Goal: Transaction & Acquisition: Purchase product/service

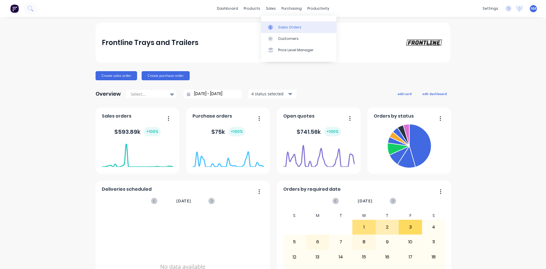
click at [284, 28] on div "Sales Orders" at bounding box center [289, 27] width 23 height 5
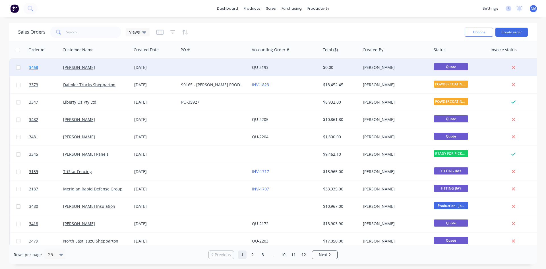
click at [33, 68] on span "3468" at bounding box center [33, 68] width 9 height 6
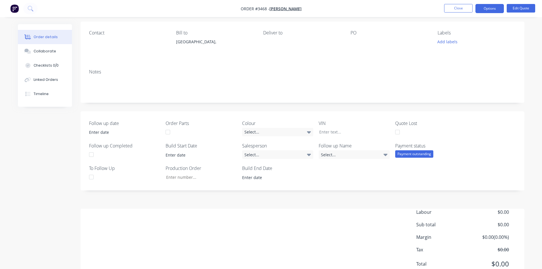
scroll to position [64, 0]
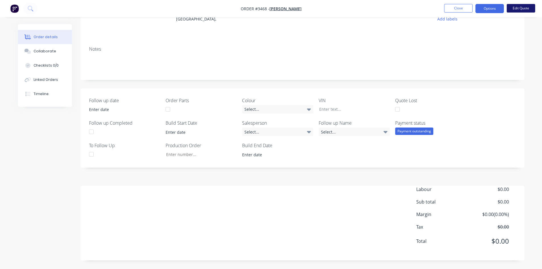
click at [525, 6] on button "Edit Quote" at bounding box center [521, 8] width 28 height 9
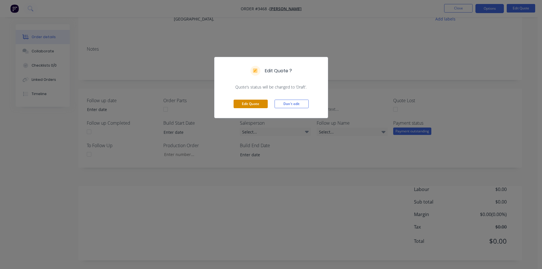
click at [253, 106] on button "Edit Quote" at bounding box center [251, 104] width 34 height 9
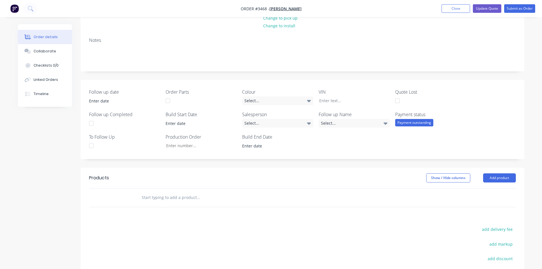
scroll to position [157, 0]
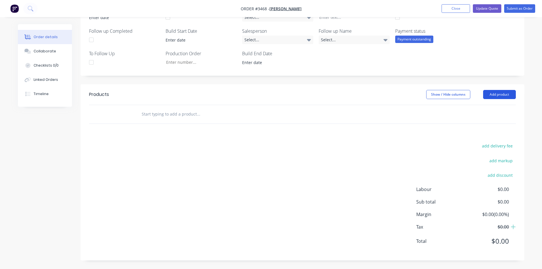
click at [507, 95] on button "Add product" at bounding box center [499, 94] width 33 height 9
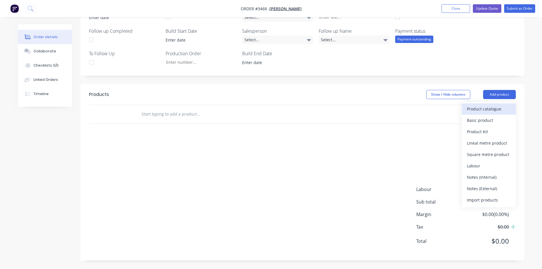
click at [477, 110] on div "Product catalogue" at bounding box center [489, 109] width 44 height 8
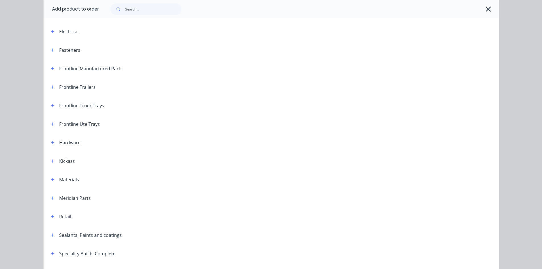
scroll to position [85, 0]
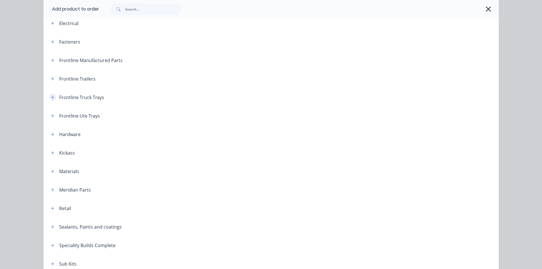
click at [52, 98] on icon "button" at bounding box center [52, 97] width 3 height 4
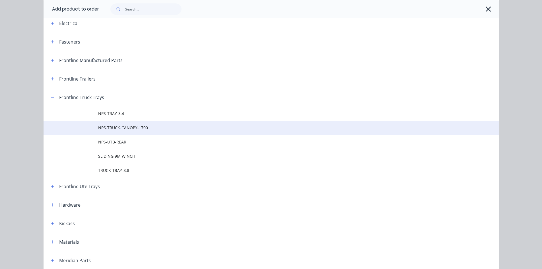
click at [143, 128] on span "NPS-TRUCK-CANOPY-1700" at bounding box center [258, 128] width 320 height 6
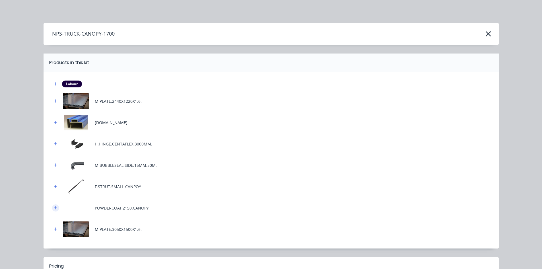
click at [55, 207] on button "button" at bounding box center [55, 207] width 7 height 7
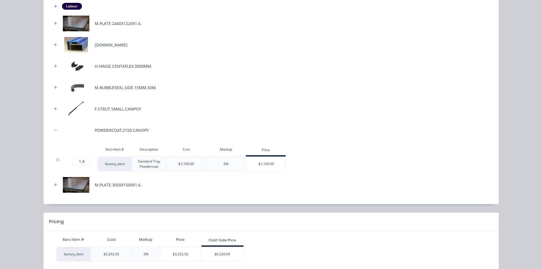
scroll to position [104, 0]
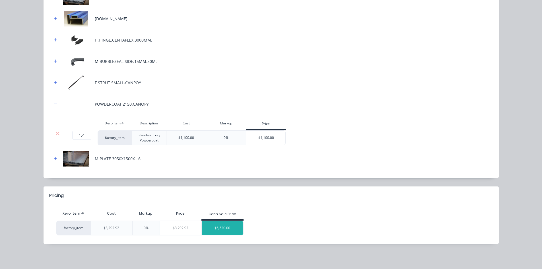
click at [221, 227] on div "$6,520.00" at bounding box center [223, 228] width 42 height 14
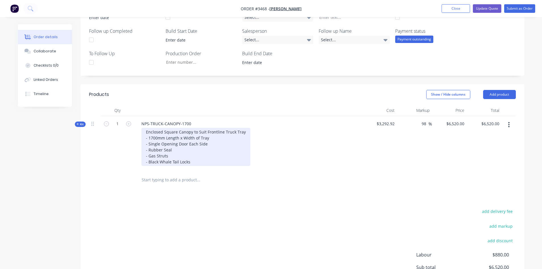
click at [243, 132] on div "Enclosed Square Canopy to Suit Frontline Truck Tray - 1700mm Length x Width of …" at bounding box center [195, 147] width 109 height 38
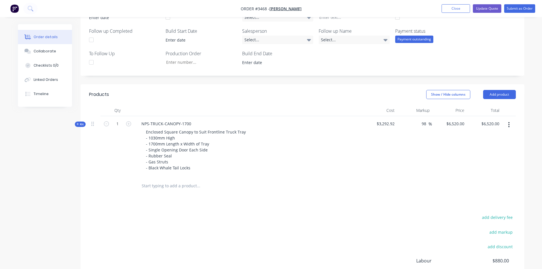
click at [320, 188] on div at bounding box center [237, 185] width 200 height 11
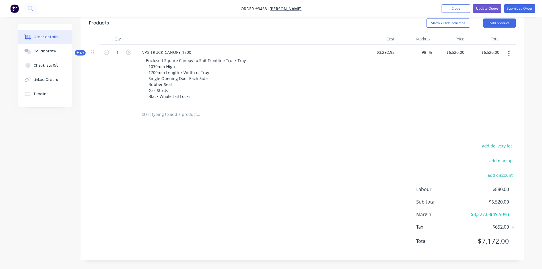
scroll to position [114, 0]
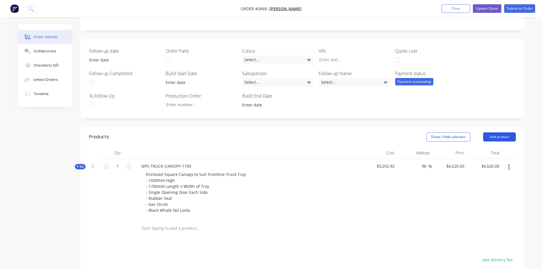
click at [506, 138] on button "Add product" at bounding box center [499, 136] width 33 height 9
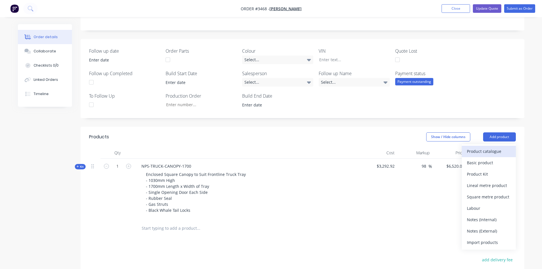
click at [487, 152] on div "Product catalogue" at bounding box center [489, 151] width 44 height 8
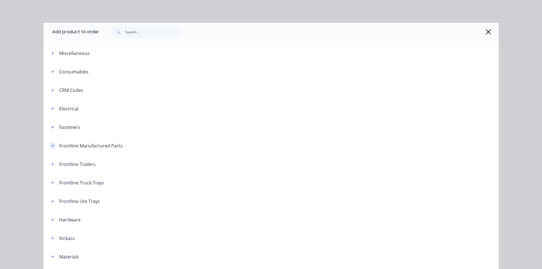
click at [50, 143] on button "button" at bounding box center [52, 145] width 7 height 7
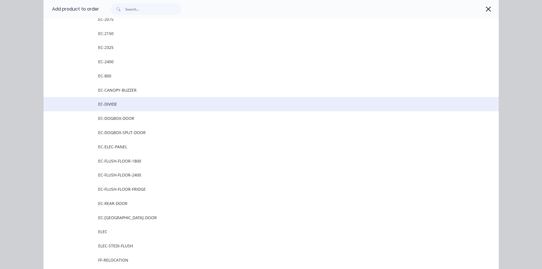
scroll to position [313, 0]
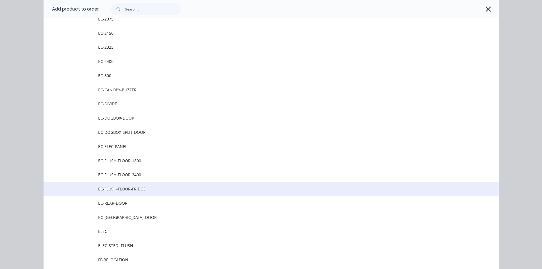
click at [132, 190] on span "EC-FLUSH-FLOOR-FRIDGE" at bounding box center [258, 189] width 320 height 6
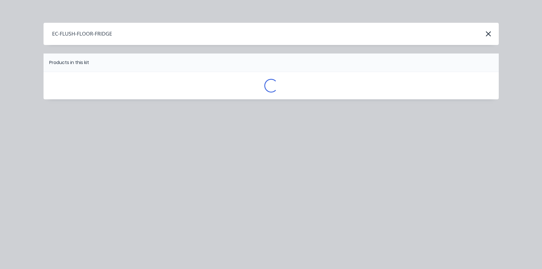
scroll to position [0, 0]
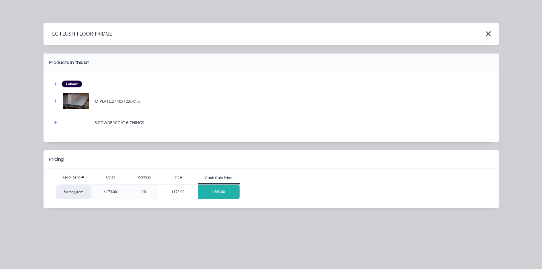
click at [224, 194] on div "$380.00" at bounding box center [219, 192] width 42 height 14
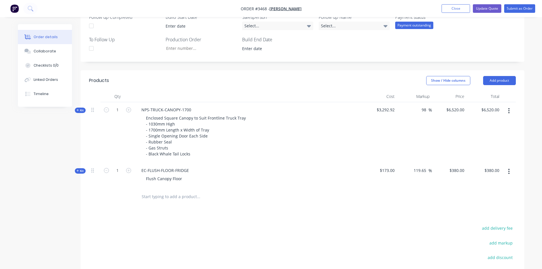
scroll to position [143, 0]
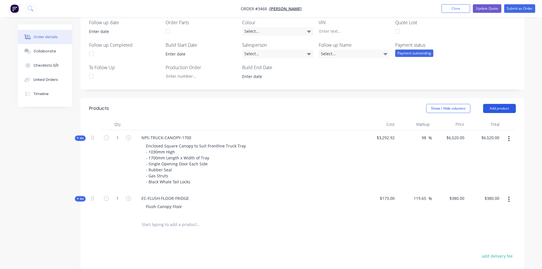
click at [494, 110] on button "Add product" at bounding box center [499, 108] width 33 height 9
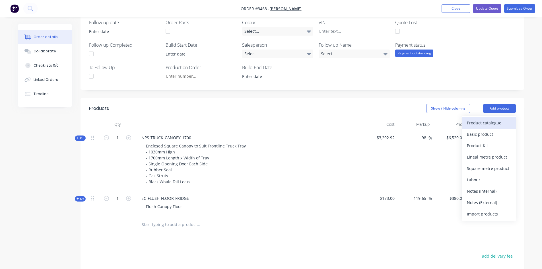
click at [491, 122] on div "Product catalogue" at bounding box center [489, 123] width 44 height 8
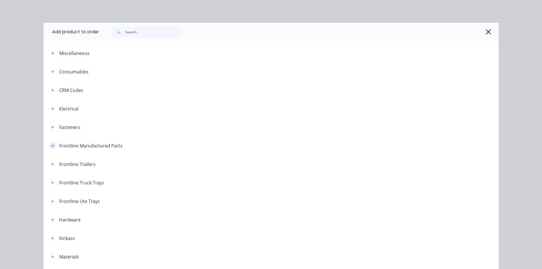
click at [51, 145] on icon "button" at bounding box center [52, 146] width 3 height 4
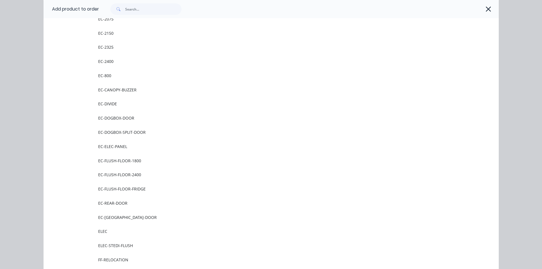
scroll to position [228, 0]
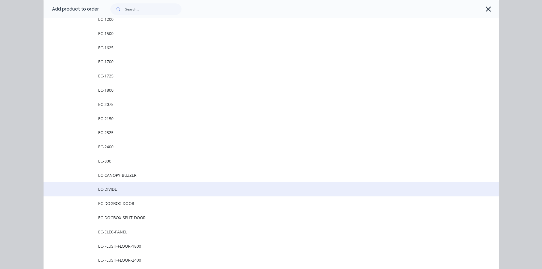
click at [116, 188] on span "EC-DIVIDE" at bounding box center [258, 189] width 320 height 6
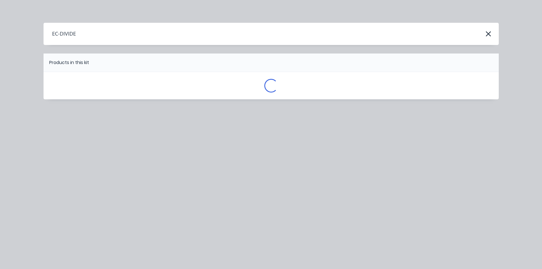
scroll to position [0, 0]
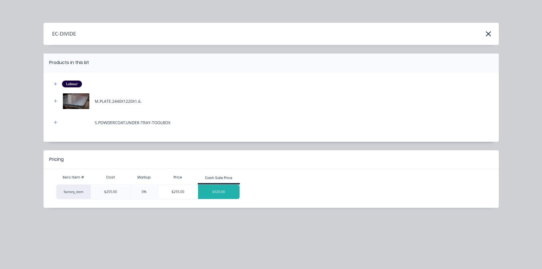
click at [223, 194] on div "$520.00" at bounding box center [219, 192] width 42 height 14
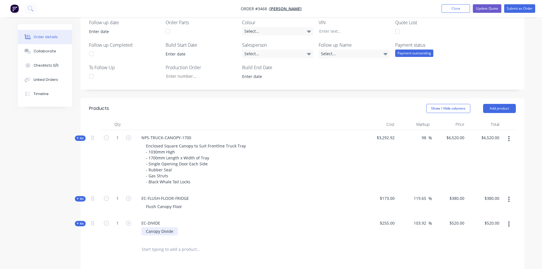
click at [172, 231] on div "Canopy Divide" at bounding box center [159, 231] width 36 height 8
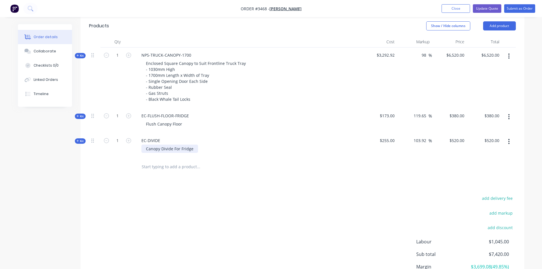
scroll to position [228, 0]
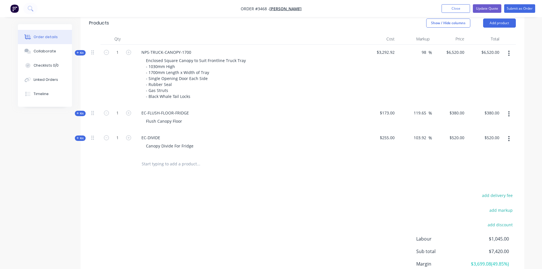
click at [78, 137] on icon "button" at bounding box center [78, 138] width 3 height 3
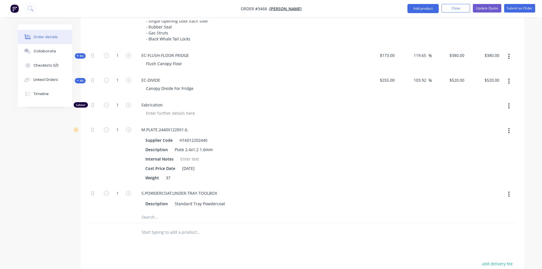
scroll to position [285, 0]
click at [82, 83] on span "Kit" at bounding box center [80, 81] width 7 height 4
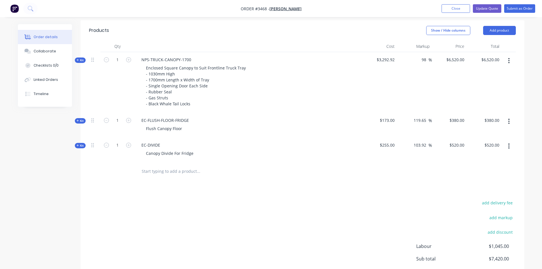
scroll to position [192, 0]
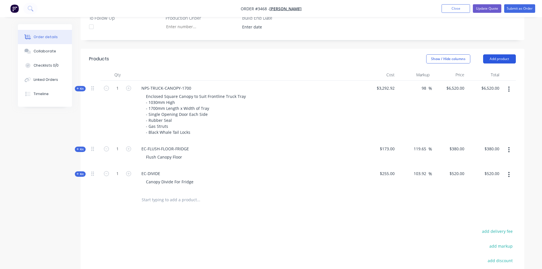
click at [495, 61] on button "Add product" at bounding box center [499, 58] width 33 height 9
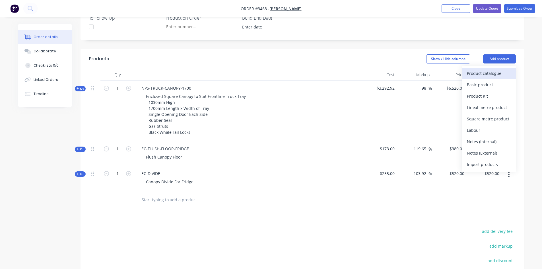
click at [489, 71] on div "Product catalogue" at bounding box center [489, 73] width 44 height 8
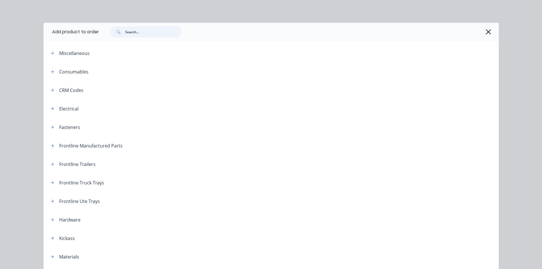
click at [143, 34] on input "text" at bounding box center [153, 31] width 56 height 11
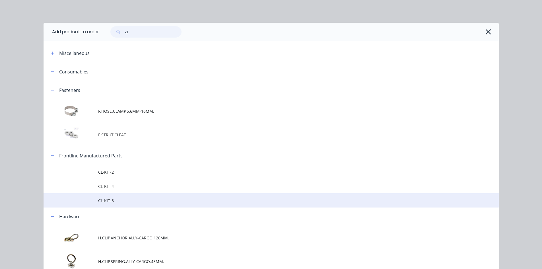
type input "cl"
click at [114, 197] on td "CL-KIT-6" at bounding box center [298, 200] width 401 height 14
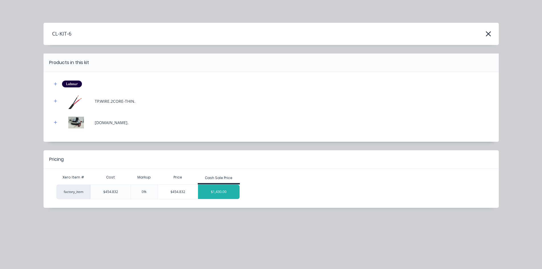
click at [229, 191] on div "$1,430.00" at bounding box center [219, 192] width 42 height 14
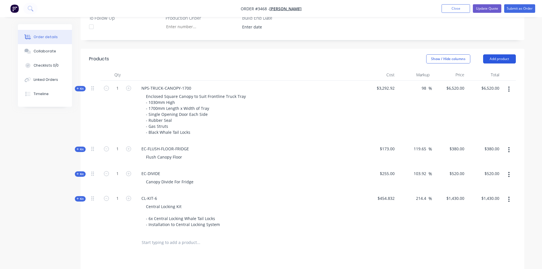
click at [496, 58] on button "Add product" at bounding box center [499, 58] width 33 height 9
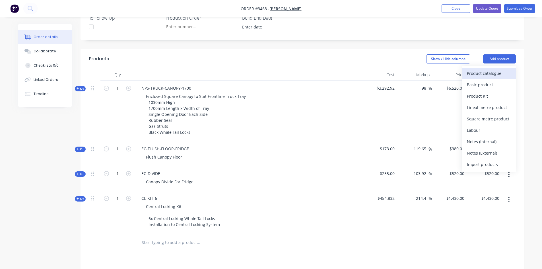
click at [489, 75] on div "Product catalogue" at bounding box center [489, 73] width 44 height 8
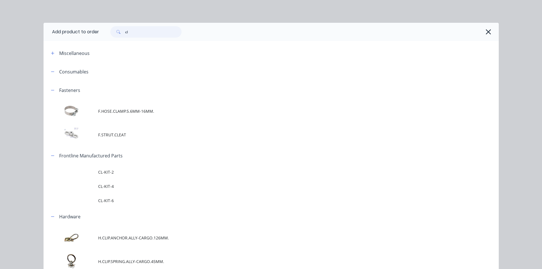
drag, startPoint x: 143, startPoint y: 33, endPoint x: 18, endPoint y: 47, distance: 124.9
click at [41, 42] on div "Add product to order cl Miscellaneous Consumables Fasteners F.HOSE.CLAMP.5.6MM-…" at bounding box center [271, 134] width 542 height 269
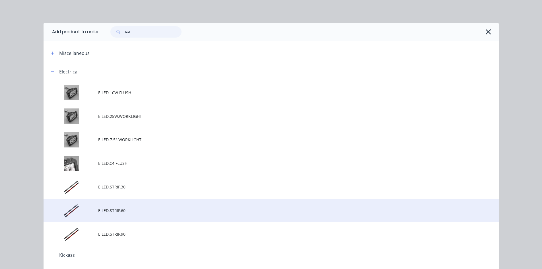
type input "led"
click at [133, 208] on span "E.LED.STRIP.60" at bounding box center [258, 210] width 320 height 6
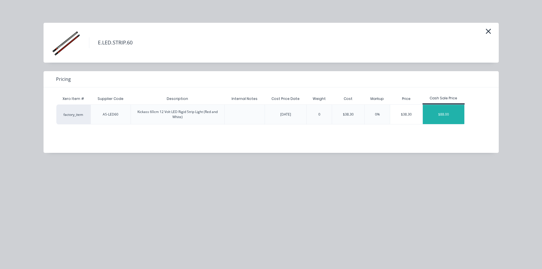
click at [447, 118] on div "$88.00" at bounding box center [444, 114] width 42 height 19
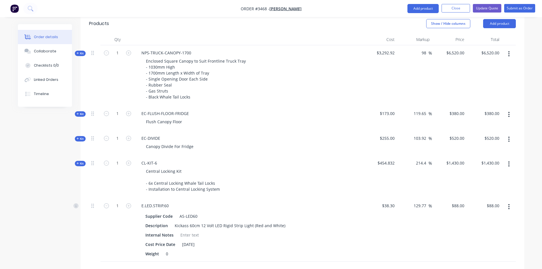
scroll to position [277, 0]
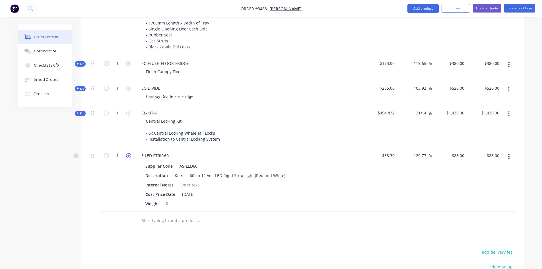
click at [128, 158] on icon "button" at bounding box center [128, 155] width 5 height 5
type input "2"
type input "$176.00"
click at [128, 158] on icon "button" at bounding box center [128, 155] width 5 height 5
type input "3"
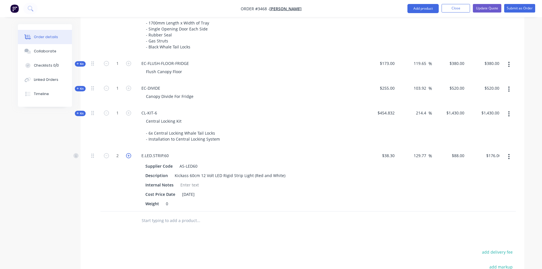
type input "$264.00"
click at [128, 158] on icon "button" at bounding box center [128, 155] width 5 height 5
type input "4"
type input "$352.00"
click at [108, 155] on icon "button" at bounding box center [106, 155] width 5 height 5
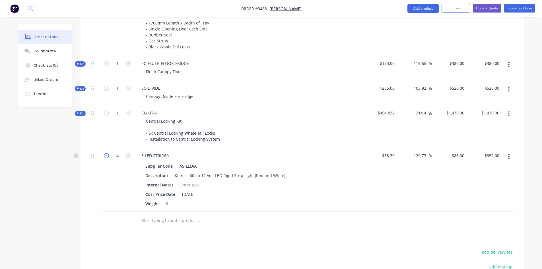
type input "3"
type input "$264.00"
click at [108, 155] on icon "button" at bounding box center [106, 155] width 5 height 5
type input "2"
type input "$176.00"
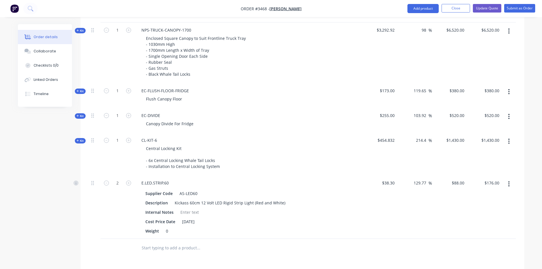
scroll to position [213, 0]
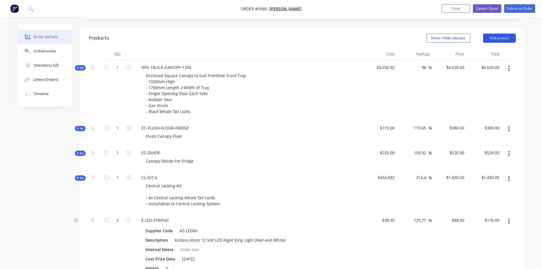
click at [507, 39] on button "Add product" at bounding box center [499, 38] width 33 height 9
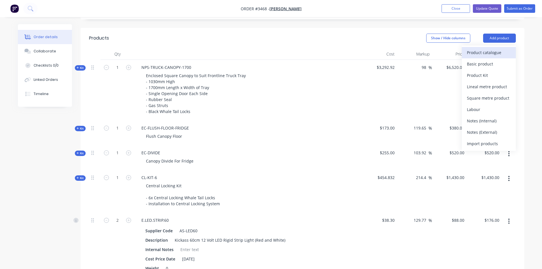
click at [494, 51] on div "Product catalogue" at bounding box center [489, 52] width 44 height 8
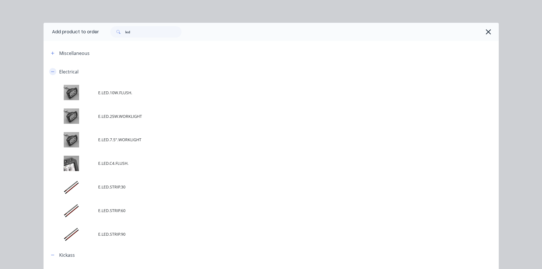
click at [52, 71] on icon "button" at bounding box center [52, 72] width 3 height 4
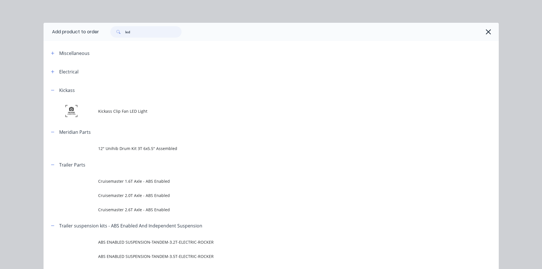
drag, startPoint x: 144, startPoint y: 32, endPoint x: 48, endPoint y: 37, distance: 95.5
click at [52, 37] on header "Add product to order led" at bounding box center [271, 32] width 455 height 18
type input "c"
type input "ec"
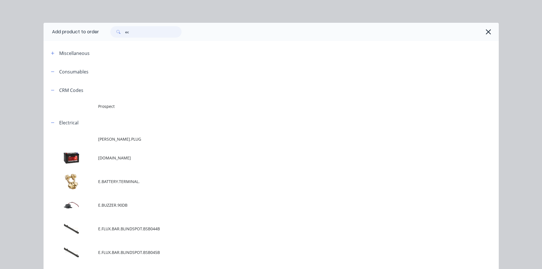
drag, startPoint x: 145, startPoint y: 29, endPoint x: 109, endPoint y: 32, distance: 36.6
click at [110, 32] on div "ec" at bounding box center [145, 31] width 71 height 11
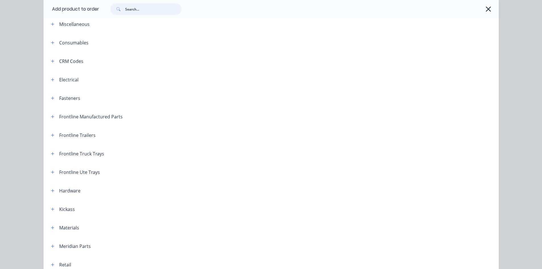
scroll to position [28, 0]
click at [51, 116] on icon "button" at bounding box center [52, 117] width 3 height 4
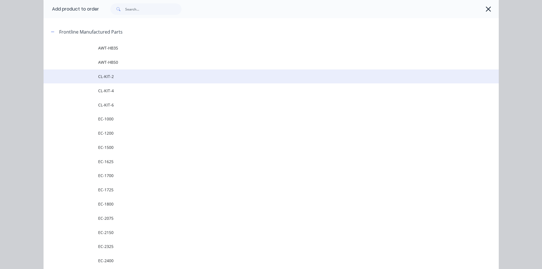
scroll to position [199, 0]
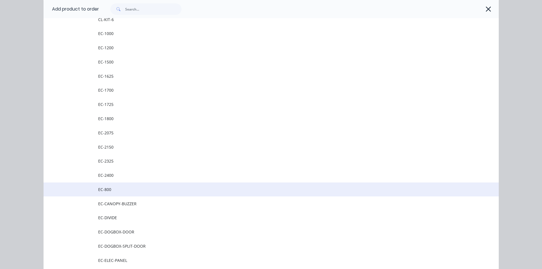
click at [108, 188] on span "EC-800" at bounding box center [258, 189] width 320 height 6
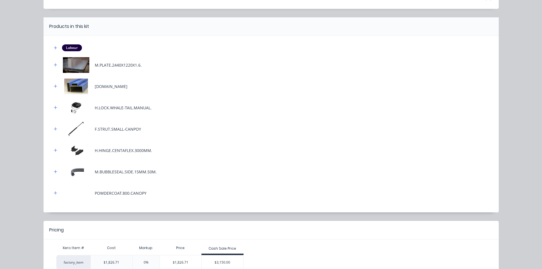
scroll to position [0, 0]
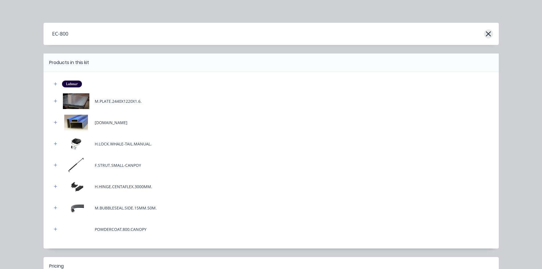
click at [486, 35] on icon "button" at bounding box center [488, 33] width 5 height 5
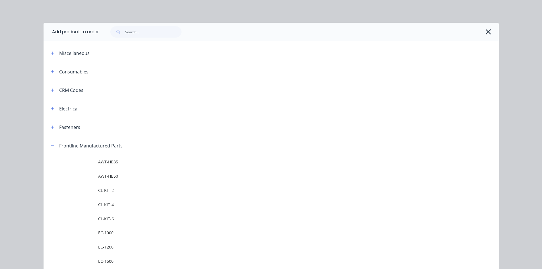
scroll to position [136, 0]
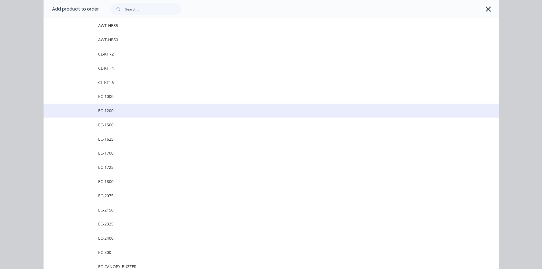
click at [119, 110] on span "EC-1200" at bounding box center [258, 111] width 320 height 6
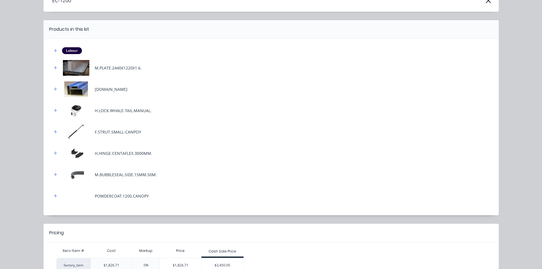
scroll to position [71, 0]
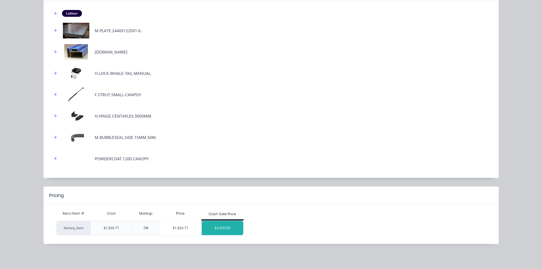
click at [214, 229] on div "$3,450.00" at bounding box center [223, 228] width 42 height 14
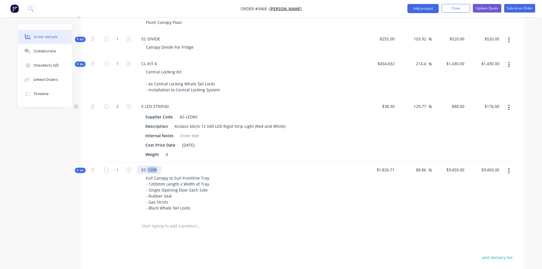
drag, startPoint x: 157, startPoint y: 171, endPoint x: 147, endPoint y: 170, distance: 9.4
click at [147, 170] on div "EC-1200" at bounding box center [149, 170] width 24 height 8
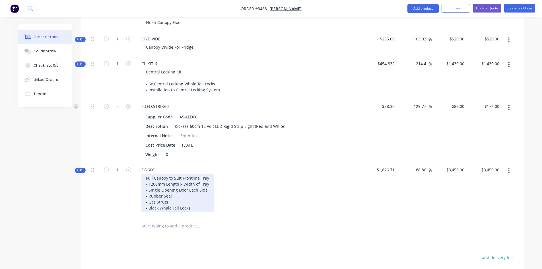
click at [157, 183] on div "Full Canopy to Suit Frontline Tray - 1200mm Length x Width of Tray - Single Ope…" at bounding box center [177, 193] width 72 height 38
drag, startPoint x: 205, startPoint y: 184, endPoint x: 180, endPoint y: 181, distance: 25.2
click at [180, 181] on div "Full Canopy to Suit Frontline Tray - 600mm Length x Width of Tray - Single Open…" at bounding box center [177, 193] width 72 height 38
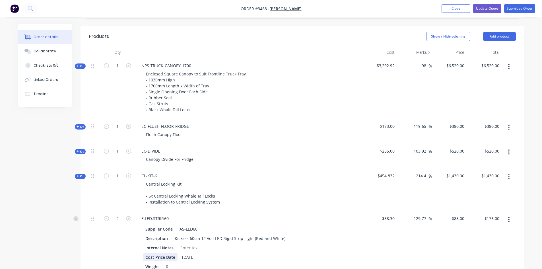
scroll to position [156, 0]
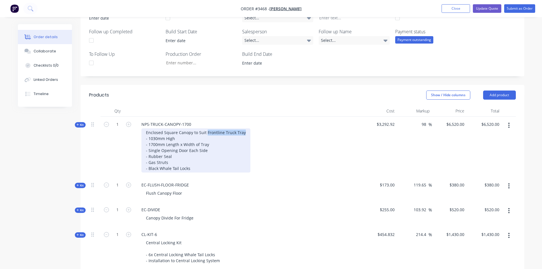
drag, startPoint x: 243, startPoint y: 134, endPoint x: 205, endPoint y: 133, distance: 38.1
click at [205, 133] on div "Enclosed Square Canopy to Suit Frontline Truck Tray - 1030mm High - 1700mm Leng…" at bounding box center [195, 150] width 109 height 44
drag, startPoint x: 208, startPoint y: 145, endPoint x: 183, endPoint y: 143, distance: 25.2
click at [183, 143] on div "Enclosed Square Canopy to Suit Existing Tray - 1030mm High - 1700mm Length x Wi…" at bounding box center [188, 150] width 95 height 44
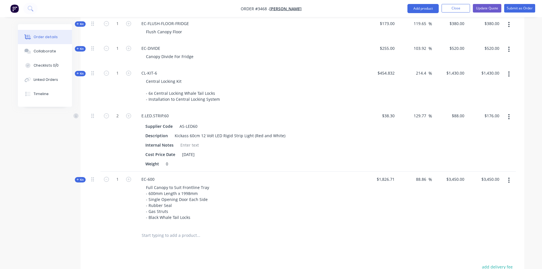
scroll to position [355, 0]
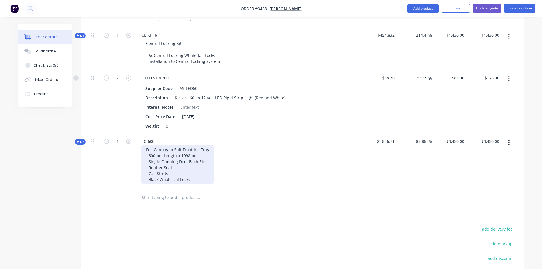
click at [176, 155] on div "Full Canopy to Suit Frontline Tray - 600mm Length x 1998mm - Single Opening Doo…" at bounding box center [177, 164] width 72 height 38
click at [222, 157] on div "Full Canopy to Suit Frontline Tray - 600mm Length 600mm High x 1998mm - Single …" at bounding box center [184, 164] width 86 height 38
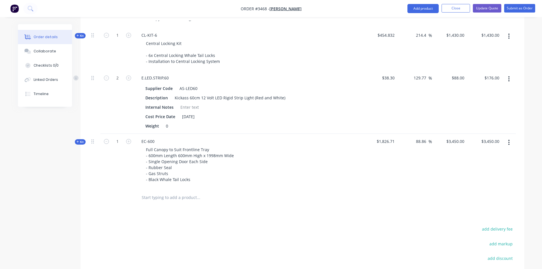
click at [84, 142] on span "Kit" at bounding box center [80, 142] width 7 height 4
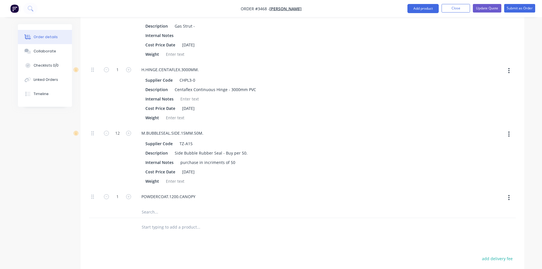
scroll to position [782, 0]
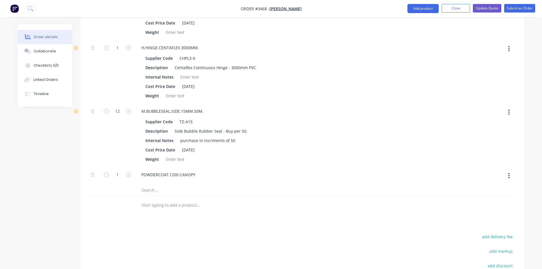
click at [509, 177] on icon "button" at bounding box center [508, 175] width 1 height 6
click at [285, 178] on div "POWDERCOAT.1200.CANOPY" at bounding box center [248, 174] width 223 height 8
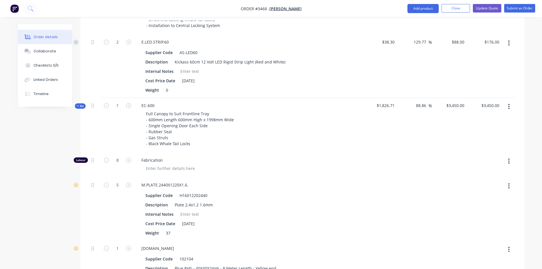
scroll to position [355, 0]
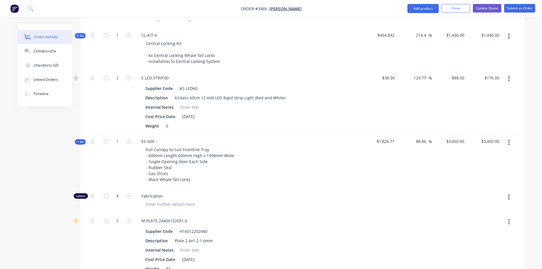
click at [79, 140] on icon "button" at bounding box center [78, 141] width 3 height 3
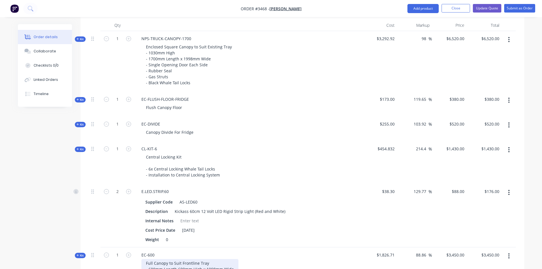
scroll to position [241, 0]
click at [80, 124] on span "Kit" at bounding box center [80, 125] width 7 height 4
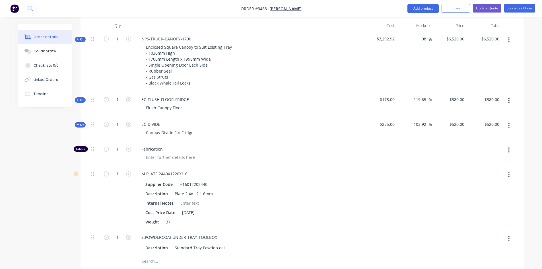
click at [81, 100] on span "Kit" at bounding box center [80, 100] width 7 height 4
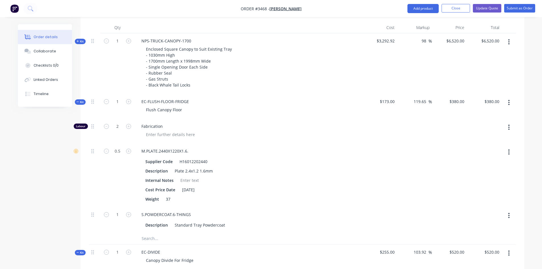
scroll to position [213, 0]
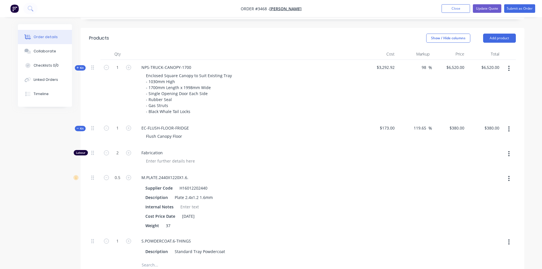
click at [77, 69] on icon "button" at bounding box center [78, 67] width 3 height 3
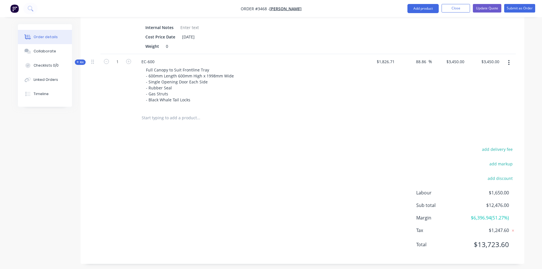
scroll to position [1124, 0]
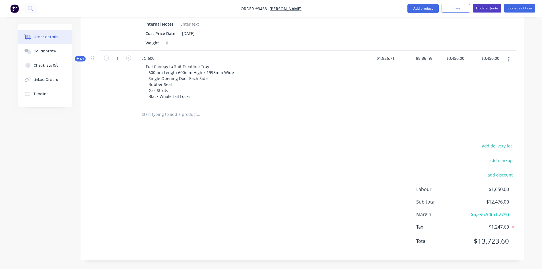
click at [484, 8] on button "Update Quote" at bounding box center [487, 8] width 28 height 9
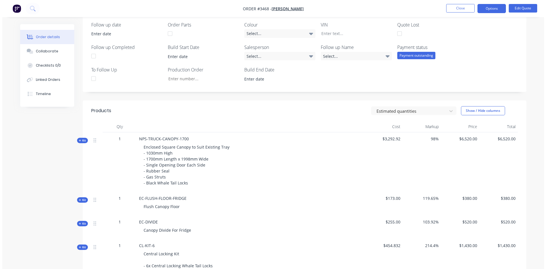
scroll to position [0, 0]
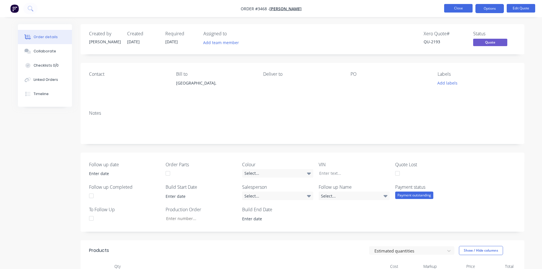
click at [452, 7] on button "Close" at bounding box center [458, 8] width 28 height 9
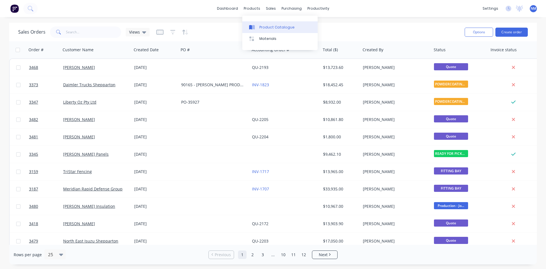
click at [266, 27] on div "Product Catalogue" at bounding box center [277, 27] width 35 height 5
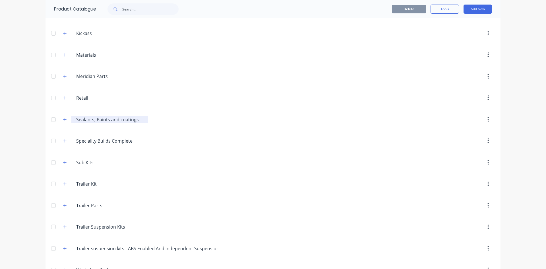
scroll to position [269, 0]
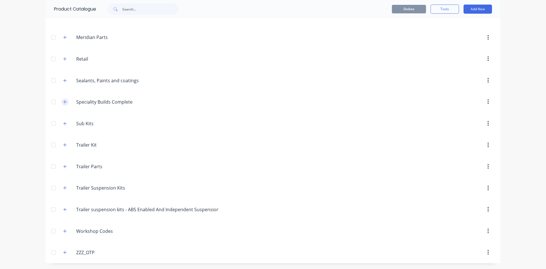
click at [63, 100] on icon "button" at bounding box center [64, 102] width 3 height 4
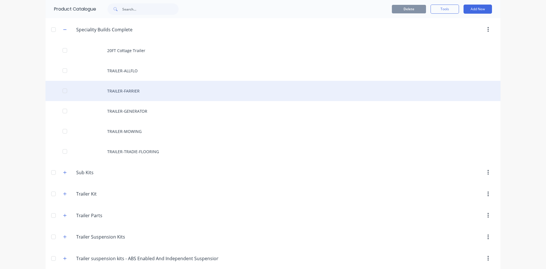
scroll to position [298, 0]
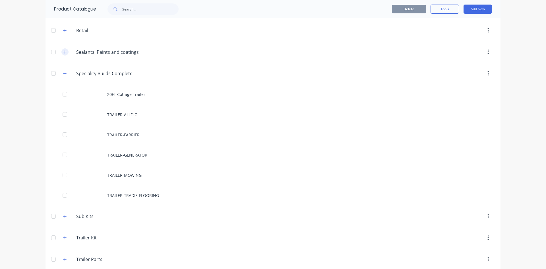
click at [63, 54] on icon "button" at bounding box center [64, 51] width 3 height 3
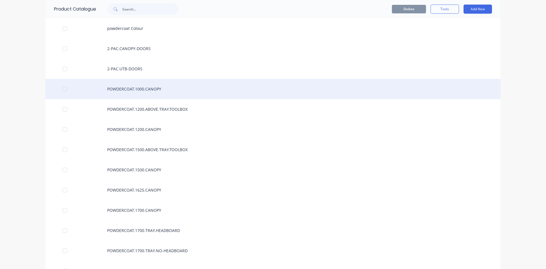
scroll to position [355, 0]
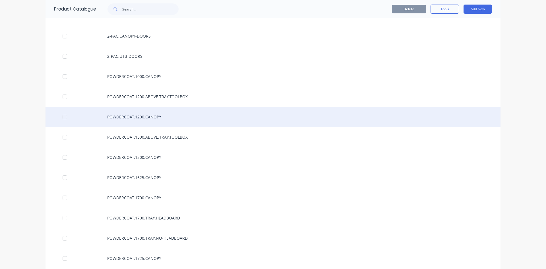
click at [149, 117] on div "POWDERCOAT.1200.CANOPY" at bounding box center [273, 117] width 455 height 20
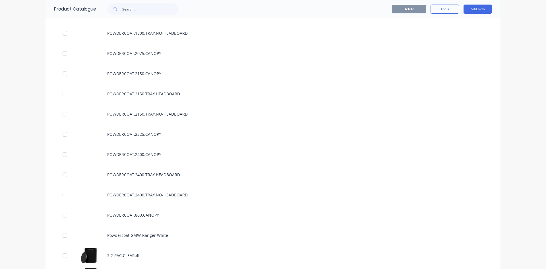
scroll to position [655, 0]
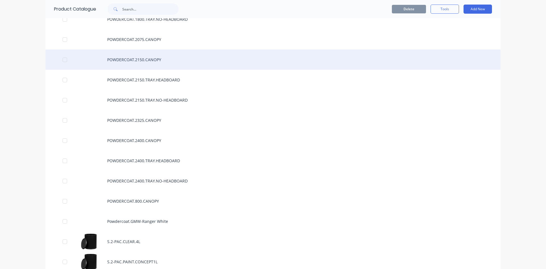
click at [166, 62] on div "POWDERCOAT.2150.CANOPY" at bounding box center [273, 60] width 455 height 20
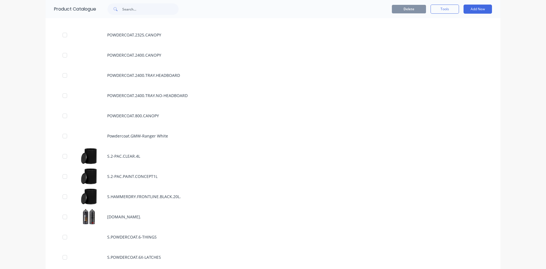
scroll to position [854, 0]
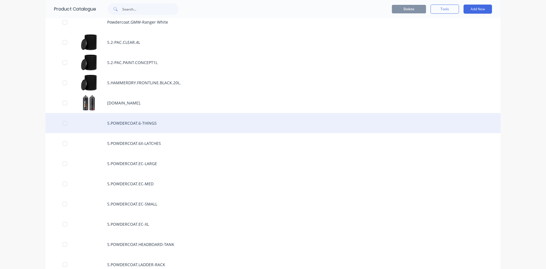
click at [154, 118] on div "S.POWDERCOAT.6-THINGS" at bounding box center [273, 123] width 455 height 20
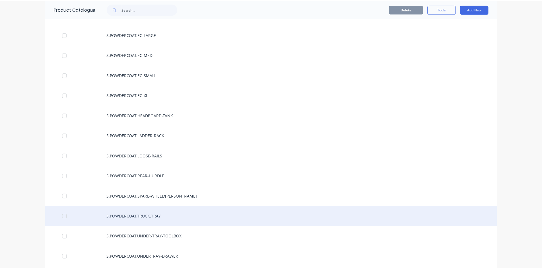
scroll to position [1024, 0]
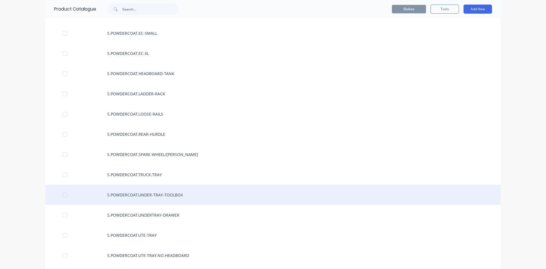
click at [178, 200] on div "S.POWDERCOAT.UNDER-TRAY-TOOLBOX" at bounding box center [273, 195] width 455 height 20
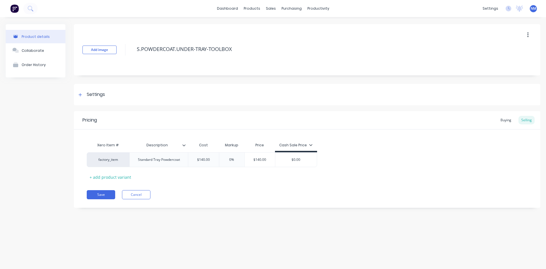
type textarea "x"
click at [276, 26] on div at bounding box center [274, 27] width 9 height 5
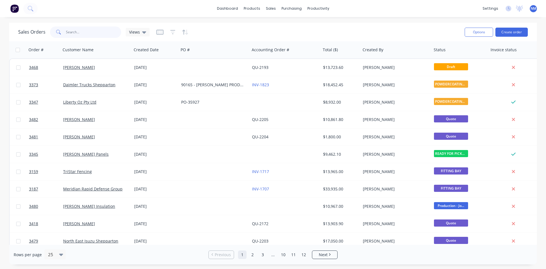
click at [100, 35] on input "text" at bounding box center [93, 31] width 55 height 11
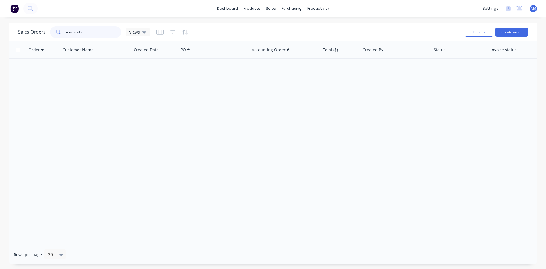
drag, startPoint x: 88, startPoint y: 33, endPoint x: 0, endPoint y: 17, distance: 89.8
click at [0, 17] on div "dashboard products sales purchasing productivity dashboard products Product Cat…" at bounding box center [273, 134] width 546 height 269
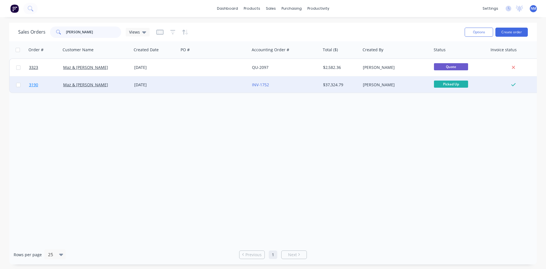
type input "[PERSON_NAME]"
click at [34, 87] on span "3190" at bounding box center [33, 85] width 9 height 6
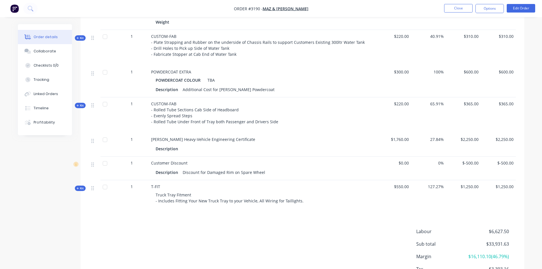
scroll to position [1224, 0]
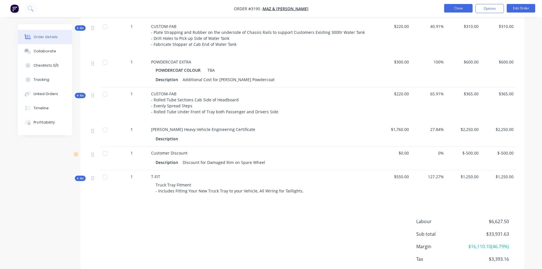
click at [461, 11] on button "Close" at bounding box center [458, 8] width 28 height 9
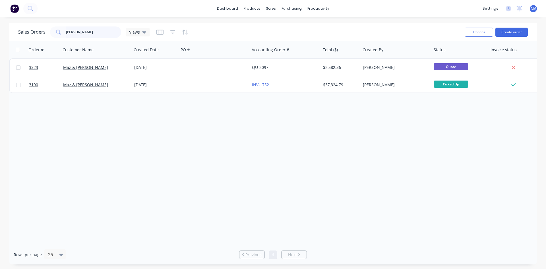
drag, startPoint x: 80, startPoint y: 32, endPoint x: 0, endPoint y: 48, distance: 81.2
click at [42, 34] on div "Sales Orders [PERSON_NAME] Views" at bounding box center [83, 31] width 131 height 11
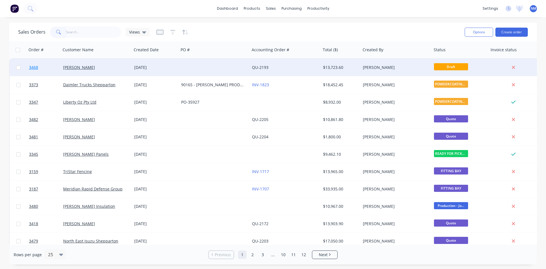
click at [34, 67] on span "3468" at bounding box center [33, 68] width 9 height 6
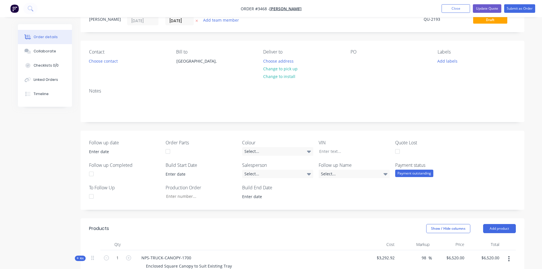
scroll to position [142, 0]
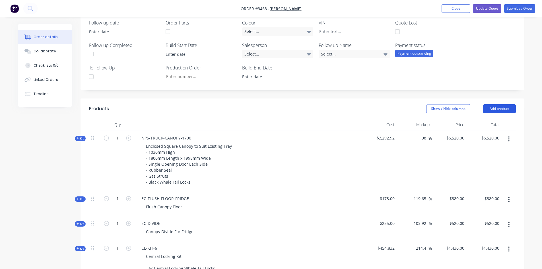
click at [504, 107] on button "Add product" at bounding box center [499, 108] width 33 height 9
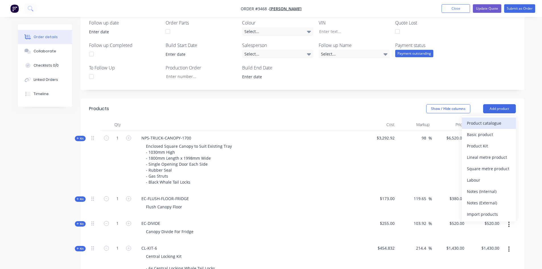
click at [493, 124] on div "Product catalogue" at bounding box center [489, 123] width 44 height 8
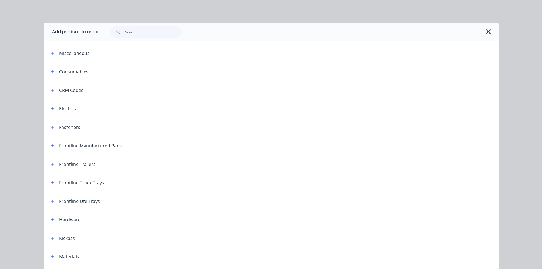
scroll to position [0, 0]
click at [139, 33] on input "text" at bounding box center [153, 31] width 56 height 11
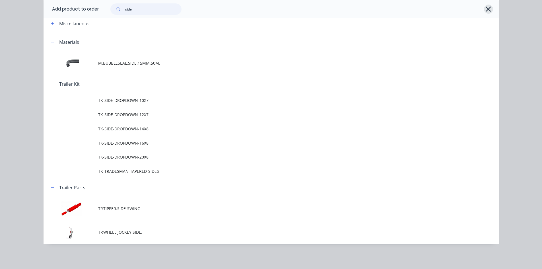
type input "side"
click at [488, 9] on icon "button" at bounding box center [488, 9] width 6 height 8
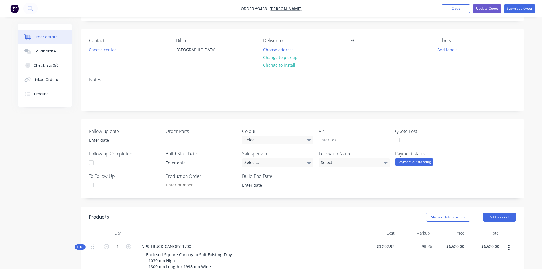
scroll to position [114, 0]
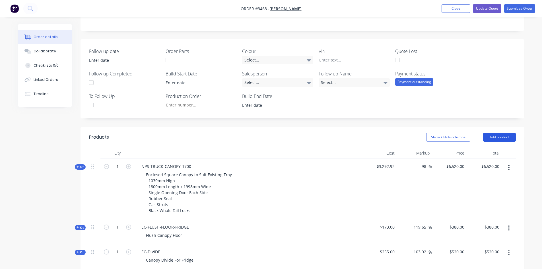
click at [501, 135] on button "Add product" at bounding box center [499, 137] width 33 height 9
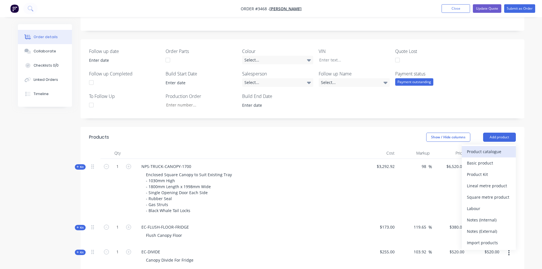
click at [482, 149] on div "Product catalogue" at bounding box center [489, 151] width 44 height 8
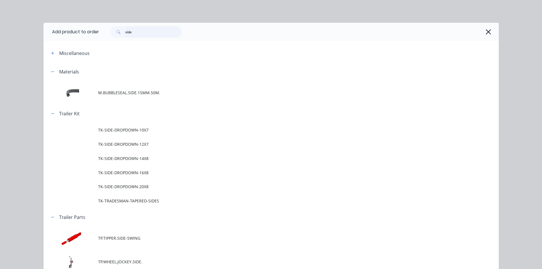
drag, startPoint x: 135, startPoint y: 31, endPoint x: 13, endPoint y: 39, distance: 122.3
click at [78, 39] on header "Add product to order side" at bounding box center [271, 32] width 455 height 18
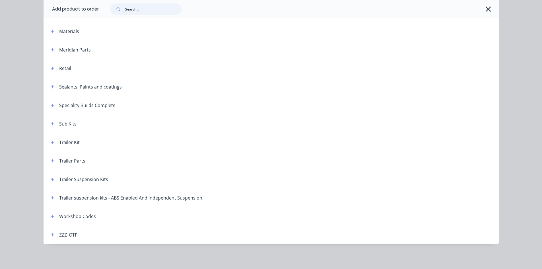
scroll to position [171, 0]
click at [53, 217] on button "button" at bounding box center [52, 216] width 7 height 7
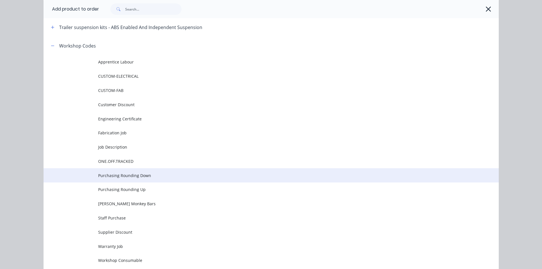
scroll to position [396, 0]
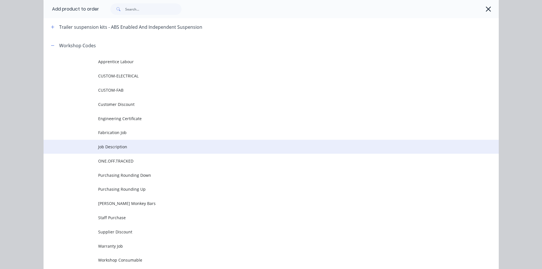
click at [123, 146] on span "Job Description" at bounding box center [258, 147] width 320 height 6
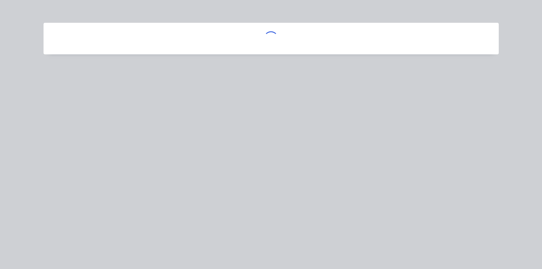
scroll to position [0, 0]
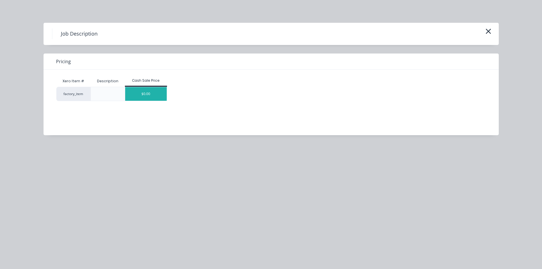
click at [135, 94] on div "$0.00" at bounding box center [146, 94] width 42 height 14
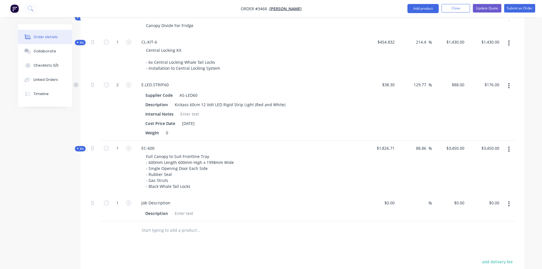
scroll to position [398, 0]
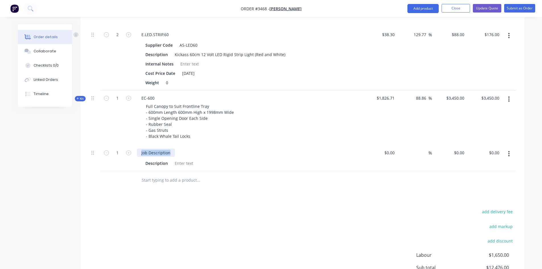
drag, startPoint x: 169, startPoint y: 153, endPoint x: 47, endPoint y: 162, distance: 122.8
click at [154, 152] on div "Drop Down Sides Rear of canopy to rear of tray" at bounding box center [186, 153] width 99 height 8
click at [164, 153] on div "Drop down Sides Rear of canopy to rear of tray" at bounding box center [186, 153] width 98 height 8
click at [175, 151] on div "Drop down sides Rear of canopy to rear of tray" at bounding box center [186, 153] width 98 height 8
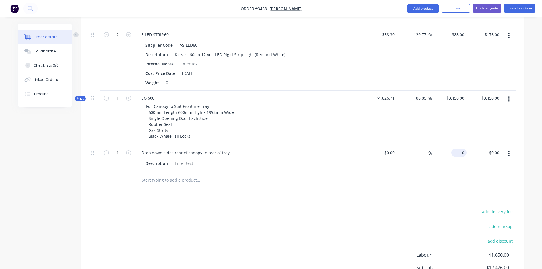
click at [459, 154] on div "0 $0.00" at bounding box center [458, 153] width 15 height 8
type input "$850.00"
click at [354, 208] on div "add delivery fee add markup add discount Labour $1,650.00 Sub total $12,476.00 …" at bounding box center [302, 263] width 427 height 110
click at [392, 150] on input at bounding box center [390, 153] width 13 height 8
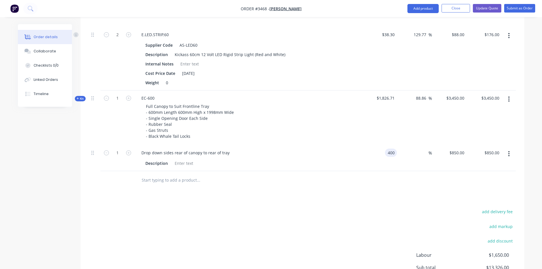
type input "$400.00"
click at [392, 191] on div "Products Show / Hide columns Add product Qty Cost Markup Price Total Kit 1 NPS-…" at bounding box center [303, 84] width 444 height 484
click at [462, 153] on input "400" at bounding box center [458, 153] width 18 height 8
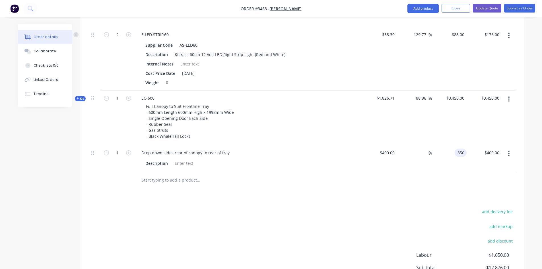
type input "850"
type input "112.5"
type input "$850.00"
drag, startPoint x: 439, startPoint y: 192, endPoint x: 441, endPoint y: 188, distance: 4.0
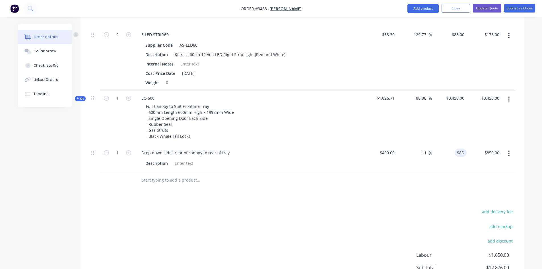
click at [440, 190] on div "Products Show / Hide columns Add product Qty Cost Markup Price Total Kit 1 NPS-…" at bounding box center [303, 84] width 444 height 484
click at [421, 11] on button "Add product" at bounding box center [423, 8] width 31 height 9
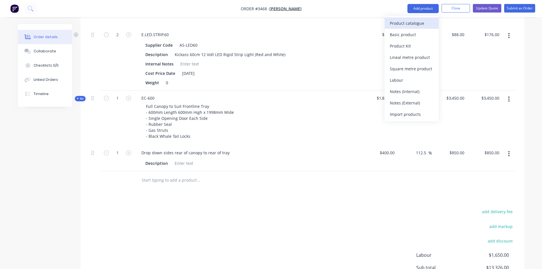
click at [422, 21] on div "Product catalogue" at bounding box center [412, 23] width 44 height 8
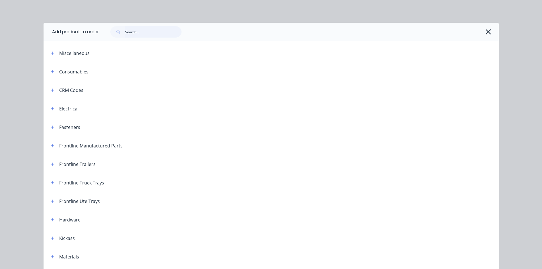
click at [143, 31] on input "text" at bounding box center [153, 31] width 56 height 11
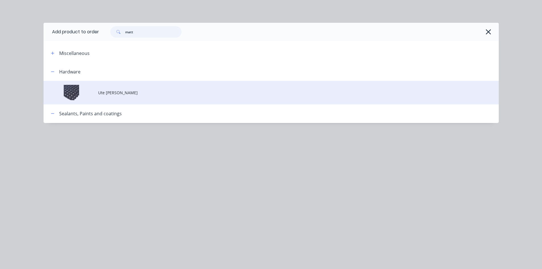
type input "matt"
click at [110, 92] on span "Ute [PERSON_NAME]" at bounding box center [258, 93] width 320 height 6
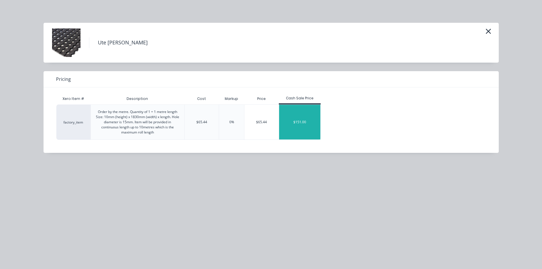
click at [306, 125] on div "$151.00" at bounding box center [300, 122] width 42 height 35
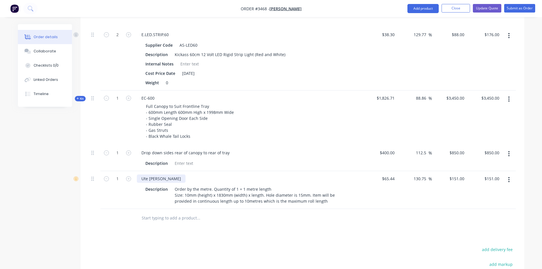
click at [173, 179] on div "Ute [PERSON_NAME]" at bounding box center [161, 178] width 49 height 8
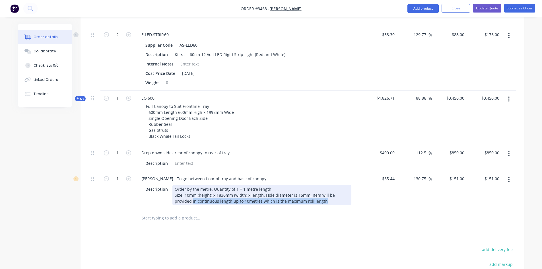
drag, startPoint x: 305, startPoint y: 200, endPoint x: 218, endPoint y: 204, distance: 87.2
click at [218, 204] on div "Order by the metre. Quantity of 1 = 1 metre length Size: 10mm (height) x 1830mm…" at bounding box center [261, 195] width 179 height 20
click at [307, 201] on div "Order by the metre. Quantity of 1 = 1 metre length Size: 10mm (height) x 1830mm…" at bounding box center [261, 195] width 179 height 20
drag, startPoint x: 167, startPoint y: 201, endPoint x: 164, endPoint y: 201, distance: 3.4
click at [164, 201] on div "Description Order by the metre. Quantity of 1 = 1 metre length Size: 10mm (heig…" at bounding box center [247, 195] width 208 height 20
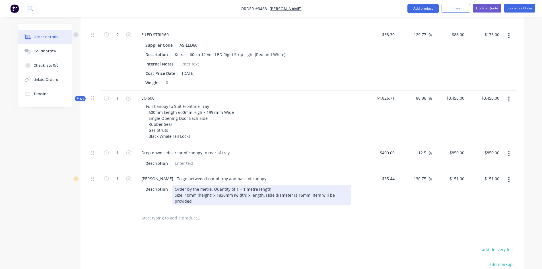
drag, startPoint x: 323, startPoint y: 196, endPoint x: 308, endPoint y: 196, distance: 15.1
click at [308, 196] on div "Order by the metre. Quantity of 1 = 1 metre length Size: 10mm (height) x 1830mm…" at bounding box center [261, 195] width 179 height 20
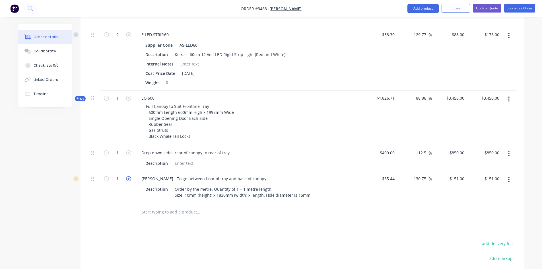
click at [128, 178] on icon "button" at bounding box center [128, 178] width 5 height 5
type input "2"
type input "$302.00"
click at [128, 178] on icon "button" at bounding box center [128, 178] width 5 height 5
type input "3"
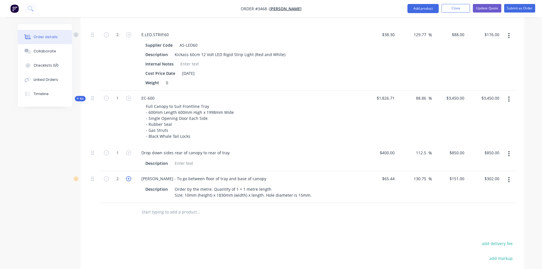
type input "$453.00"
click at [128, 178] on icon "button" at bounding box center [128, 178] width 5 height 5
type input "4"
type input "$604.00"
click at [369, 209] on div at bounding box center [302, 212] width 427 height 18
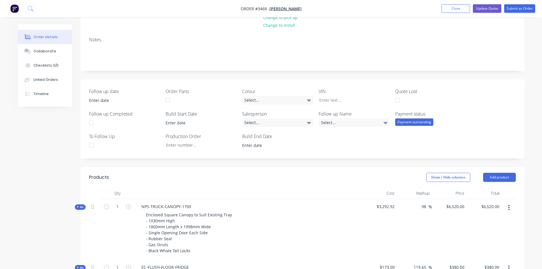
scroll to position [0, 0]
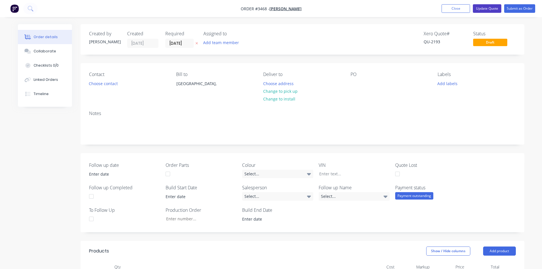
click at [488, 6] on button "Update Quote" at bounding box center [487, 8] width 28 height 9
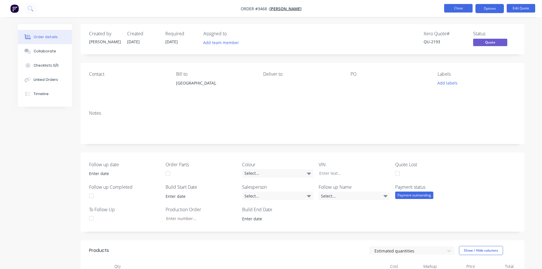
click at [467, 5] on button "Close" at bounding box center [458, 8] width 28 height 9
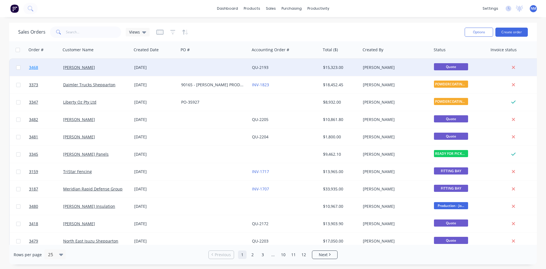
click at [33, 67] on span "3468" at bounding box center [33, 68] width 9 height 6
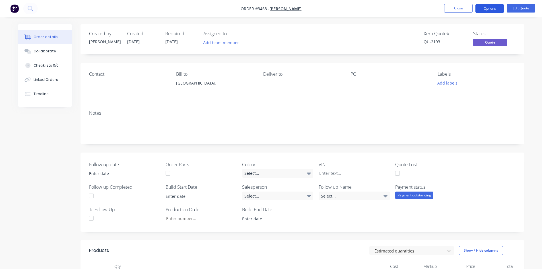
click at [495, 10] on button "Options" at bounding box center [490, 8] width 28 height 9
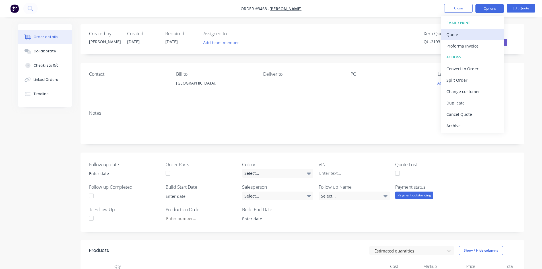
click at [462, 35] on div "Quote" at bounding box center [472, 34] width 52 height 8
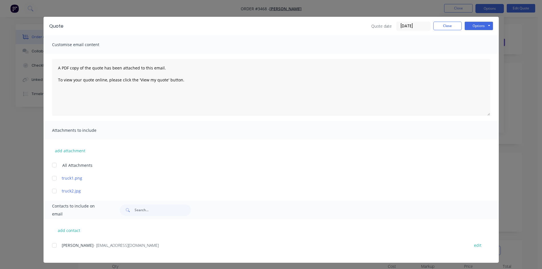
scroll to position [8, 0]
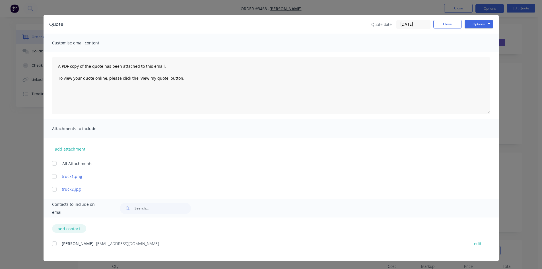
click at [75, 228] on button "add contact" at bounding box center [69, 228] width 34 height 9
select select "AU"
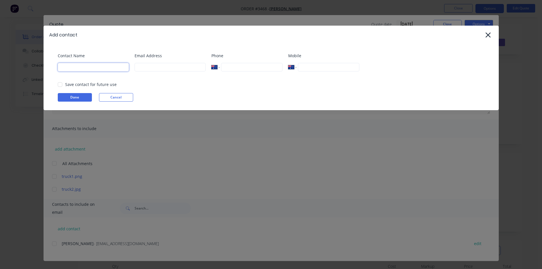
click at [114, 68] on input at bounding box center [93, 67] width 71 height 9
type input "[PERSON_NAME]"
drag, startPoint x: 145, startPoint y: 67, endPoint x: 217, endPoint y: 66, distance: 72.6
click at [145, 67] on input at bounding box center [170, 67] width 71 height 9
type input "[EMAIL_ADDRESS][DOMAIN_NAME]"
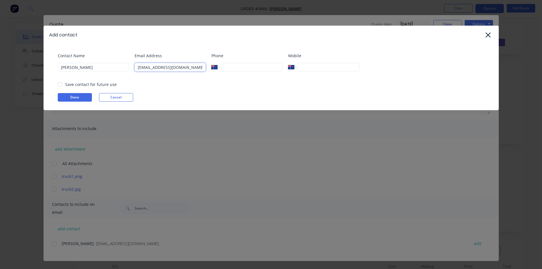
click at [61, 84] on div at bounding box center [59, 84] width 11 height 11
click at [78, 96] on button "Done" at bounding box center [75, 97] width 34 height 9
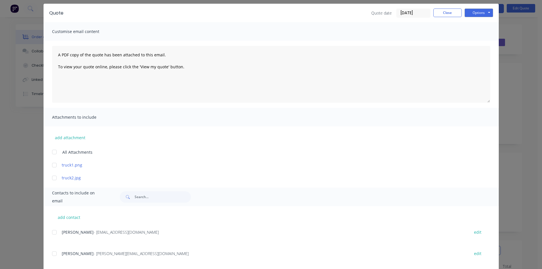
scroll to position [29, 0]
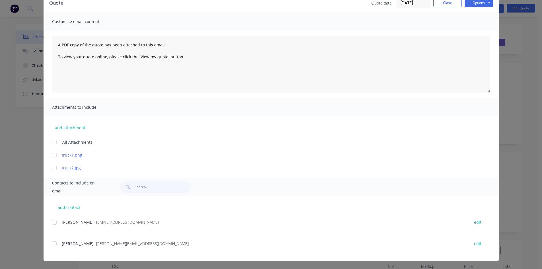
click at [54, 245] on div at bounding box center [54, 243] width 11 height 11
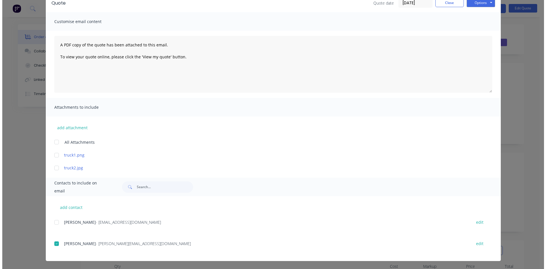
scroll to position [0, 0]
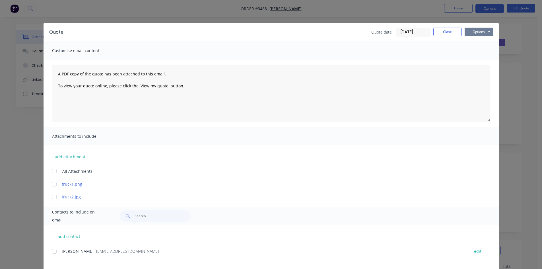
click at [476, 35] on button "Options" at bounding box center [479, 32] width 28 height 9
click at [485, 60] on button "Email" at bounding box center [483, 60] width 36 height 9
click at [441, 33] on button "Close" at bounding box center [447, 32] width 28 height 9
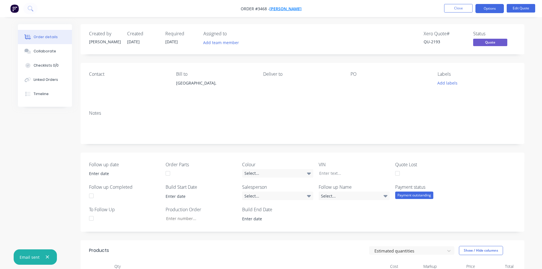
click at [287, 8] on span "[PERSON_NAME]" at bounding box center [285, 8] width 32 height 5
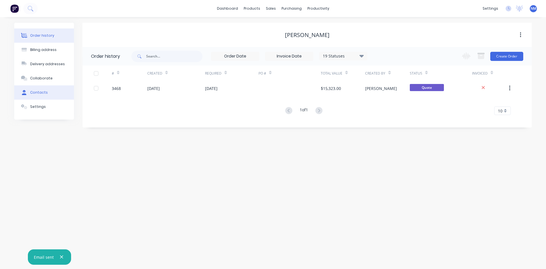
click at [35, 90] on div "Contacts" at bounding box center [39, 92] width 18 height 5
select select "AU"
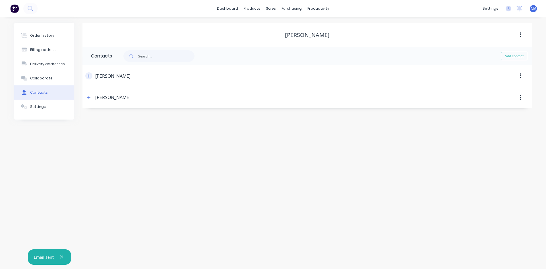
click at [89, 74] on icon "button" at bounding box center [88, 76] width 3 height 4
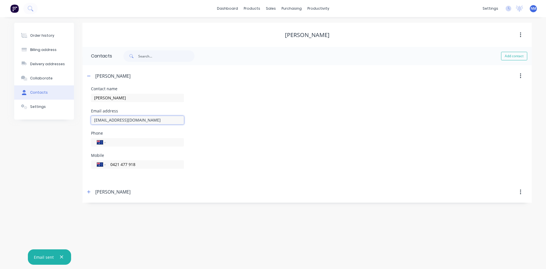
drag, startPoint x: 162, startPoint y: 120, endPoint x: 110, endPoint y: 122, distance: 51.8
click at [81, 123] on div "Order history Billing address Delivery addresses Collaborate Contacts Settings …" at bounding box center [273, 113] width 518 height 180
click at [340, 137] on div "Phone International [GEOGRAPHIC_DATA] [GEOGRAPHIC_DATA] [GEOGRAPHIC_DATA] [GEOG…" at bounding box center [307, 142] width 433 height 22
click at [291, 30] on link "Sales Orders" at bounding box center [300, 26] width 75 height 11
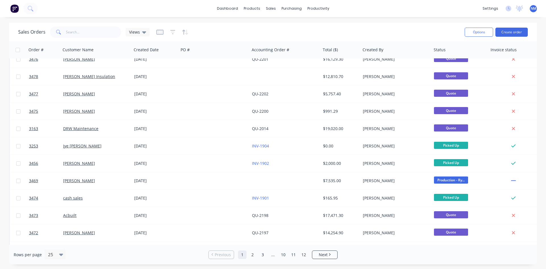
scroll to position [250, 0]
